Goal: Task Accomplishment & Management: Manage account settings

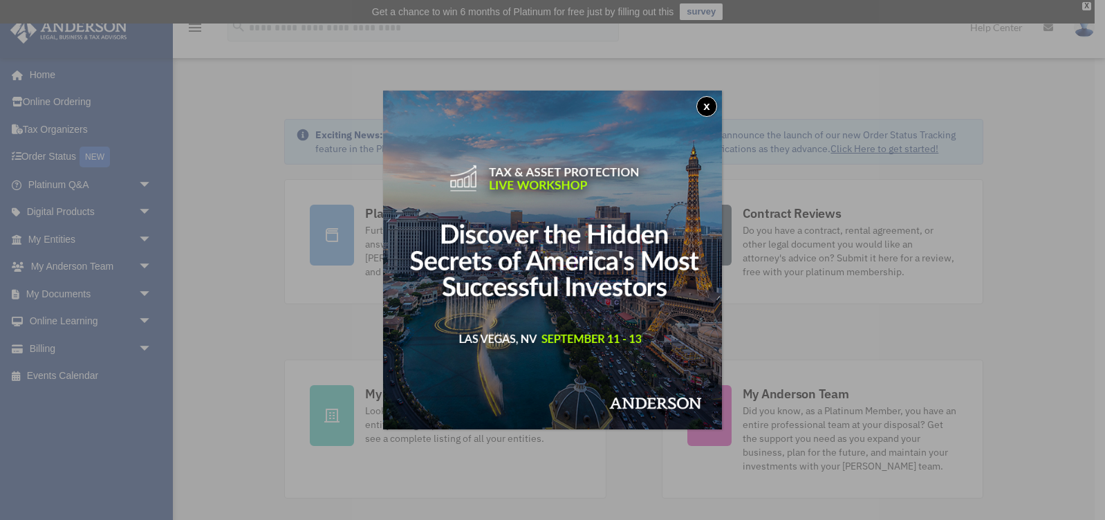
click at [145, 344] on div "x" at bounding box center [552, 260] width 1105 height 520
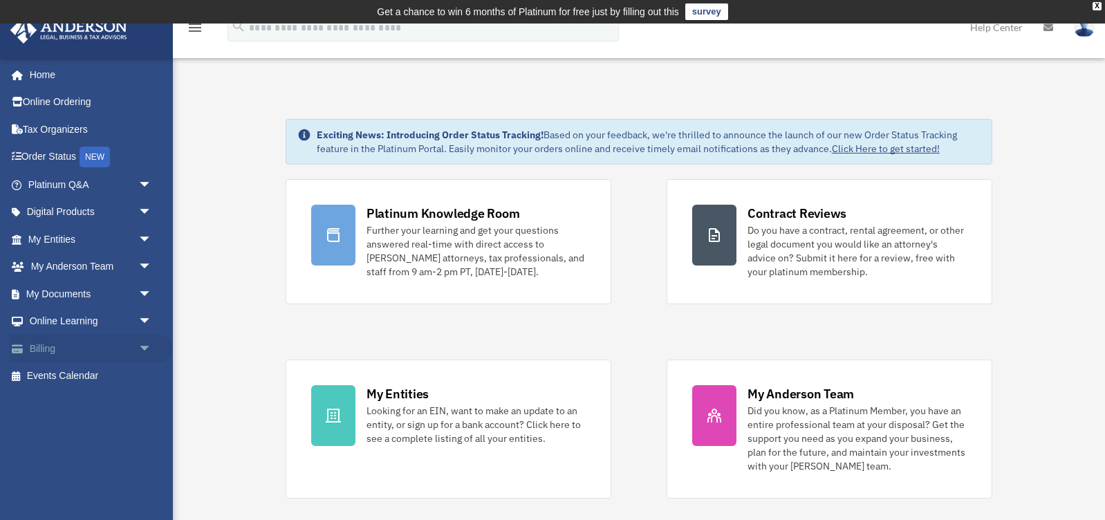
click at [145, 344] on span "arrow_drop_down" at bounding box center [152, 349] width 28 height 28
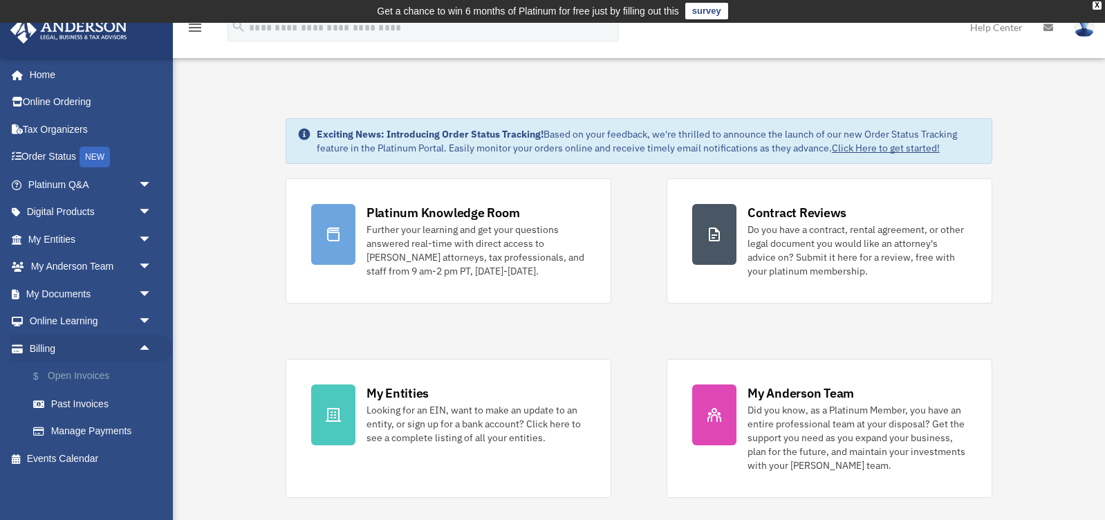
click at [107, 371] on link "$ Open Invoices" at bounding box center [96, 376] width 154 height 28
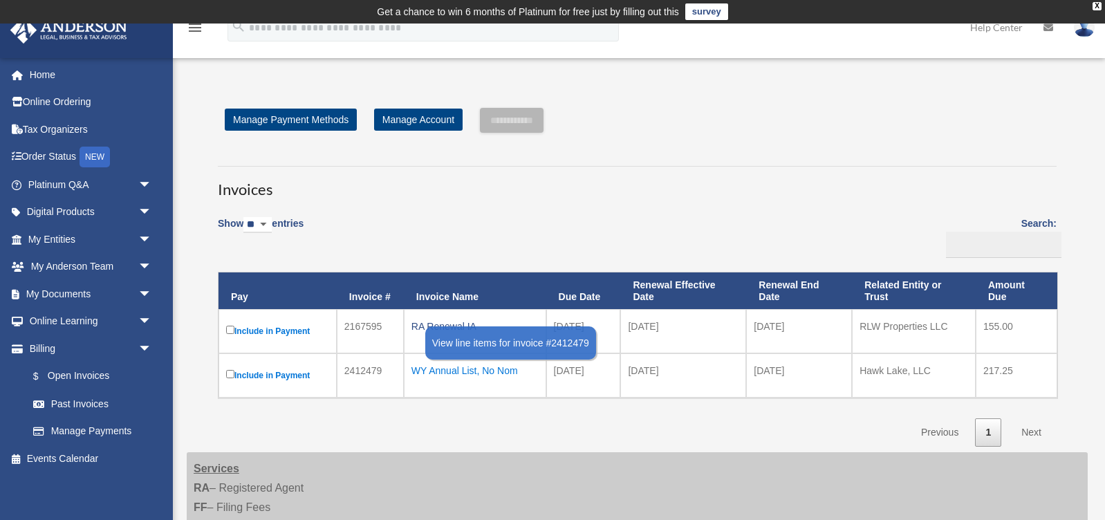
click at [463, 371] on div "WY Annual List, No Nom" at bounding box center [475, 370] width 127 height 19
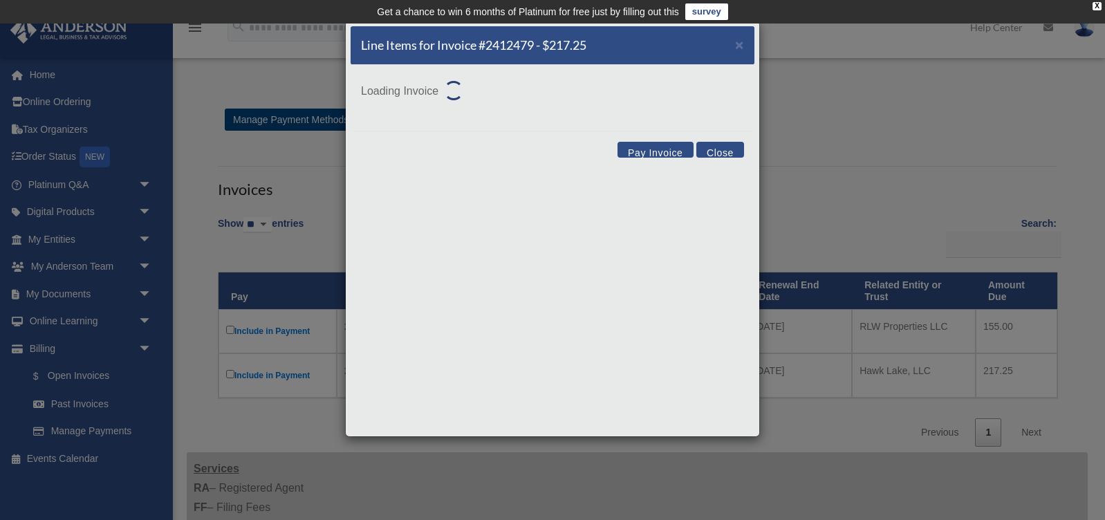
scroll to position [1, 0]
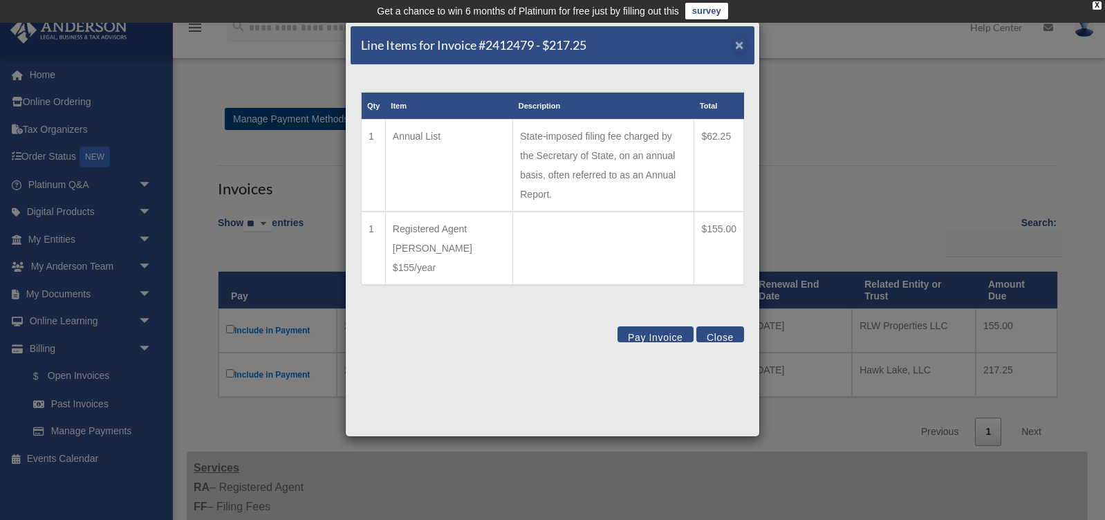
click at [741, 42] on span "×" at bounding box center [739, 45] width 9 height 16
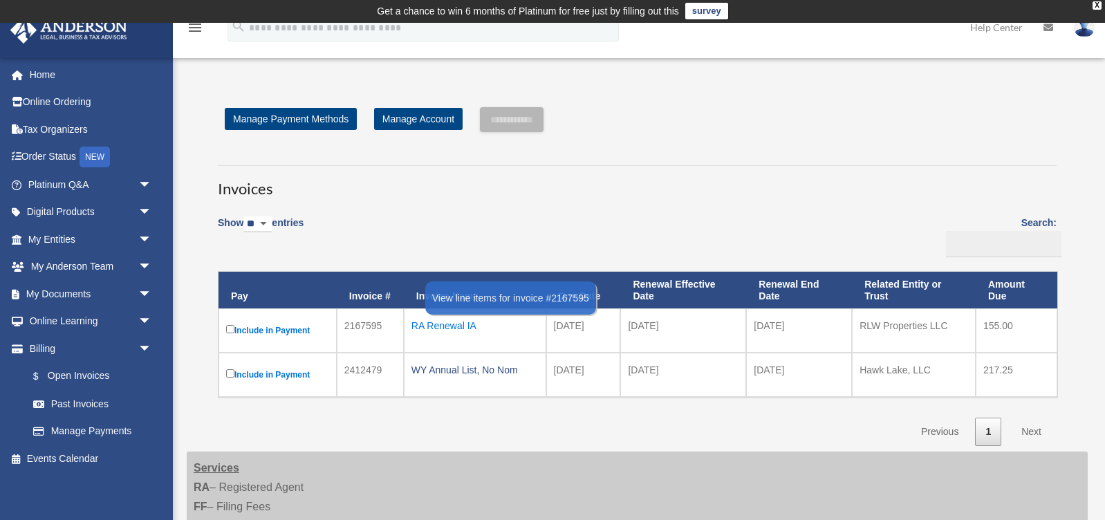
click at [456, 320] on div "RA Renewal IA" at bounding box center [475, 325] width 127 height 19
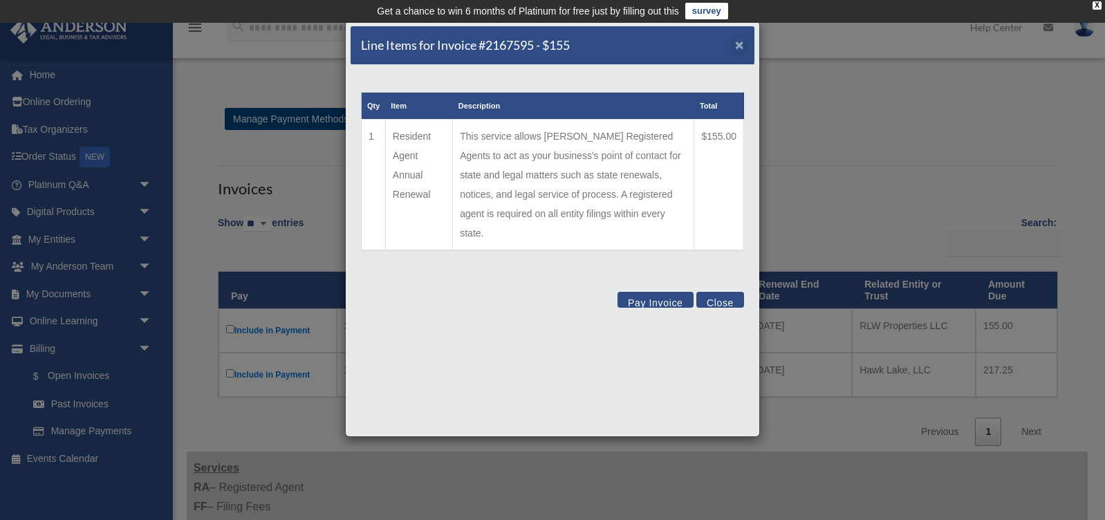
click at [743, 43] on span "×" at bounding box center [739, 45] width 9 height 16
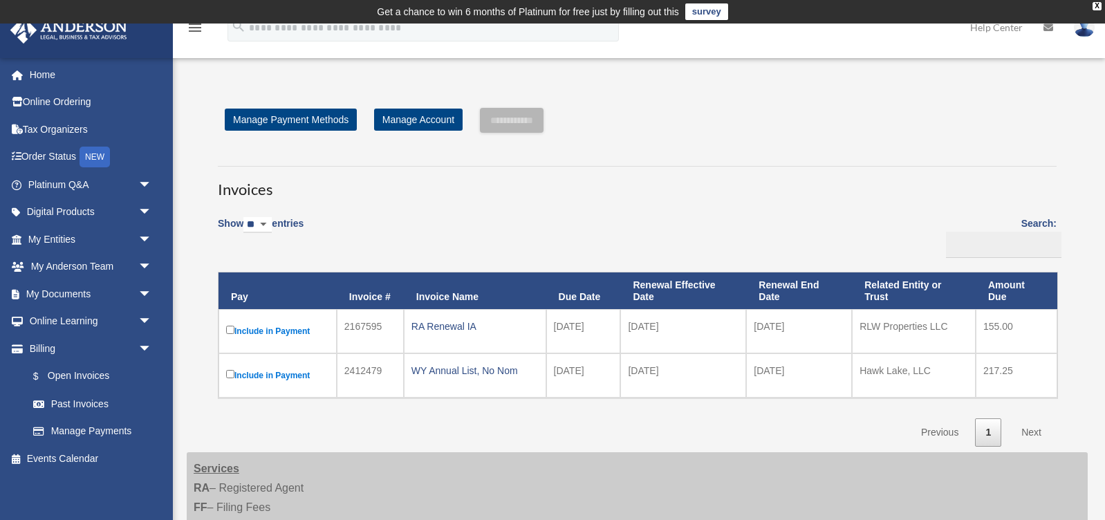
scroll to position [0, 0]
click at [145, 344] on span "arrow_drop_down" at bounding box center [152, 349] width 28 height 28
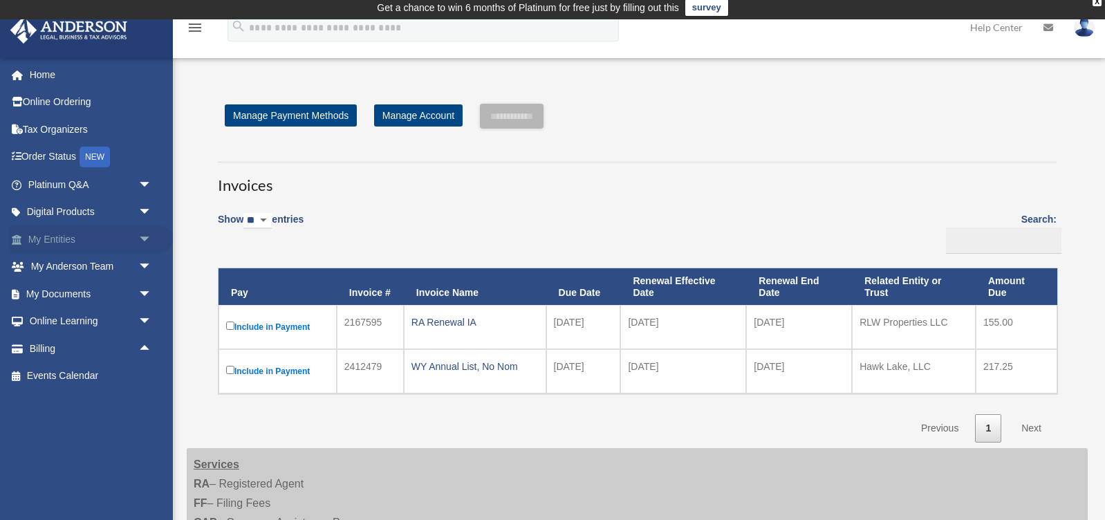
click at [147, 234] on span "arrow_drop_down" at bounding box center [152, 240] width 28 height 28
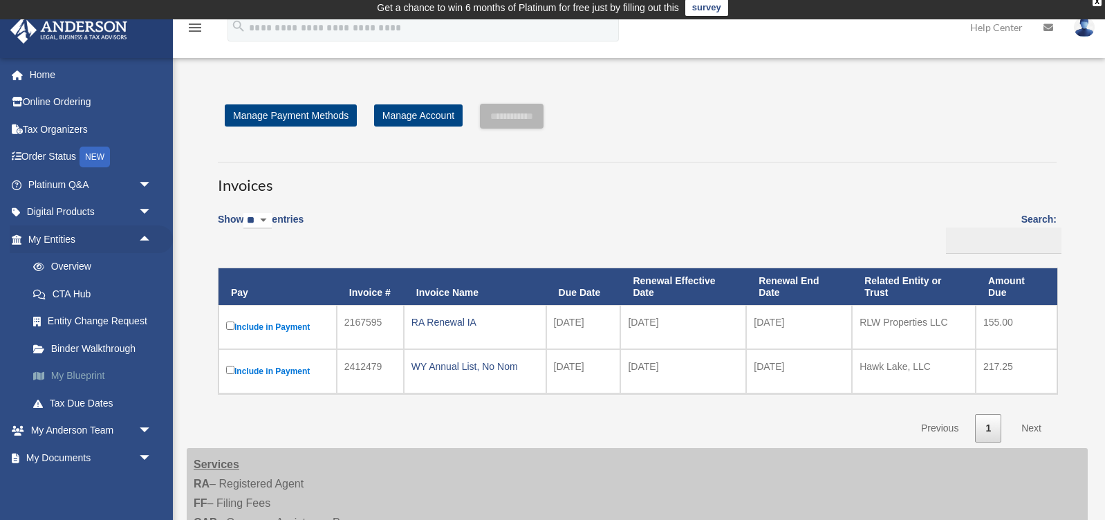
click at [107, 371] on link "My Blueprint" at bounding box center [96, 376] width 154 height 28
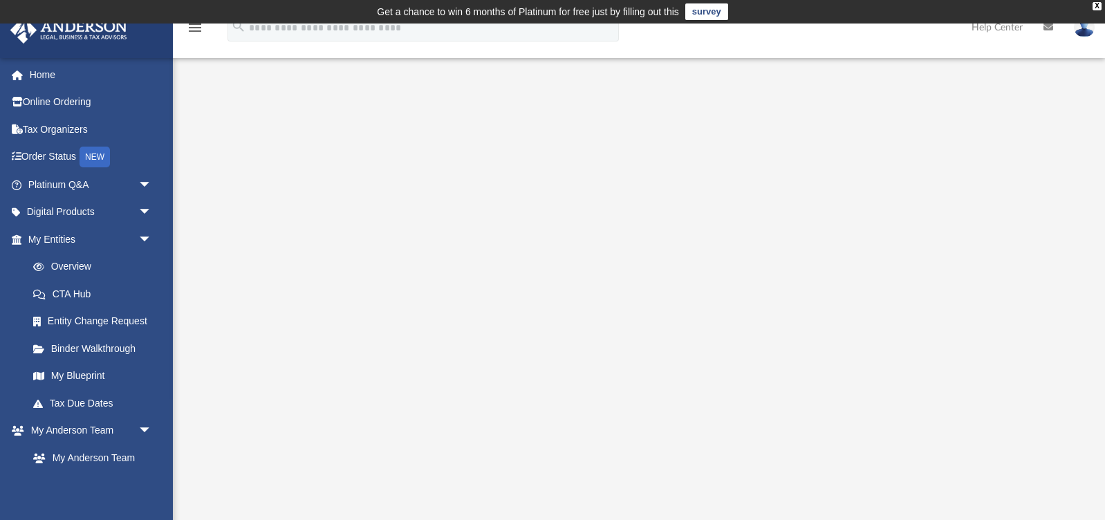
click at [1085, 30] on img at bounding box center [1084, 27] width 21 height 20
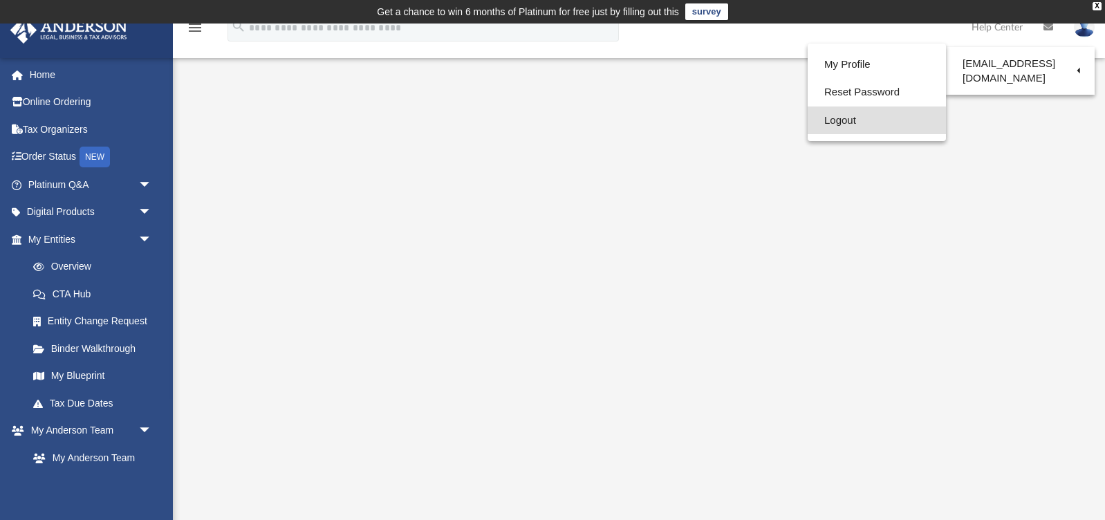
click at [830, 119] on link "Logout" at bounding box center [877, 121] width 138 height 28
